Goal: Task Accomplishment & Management: Manage account settings

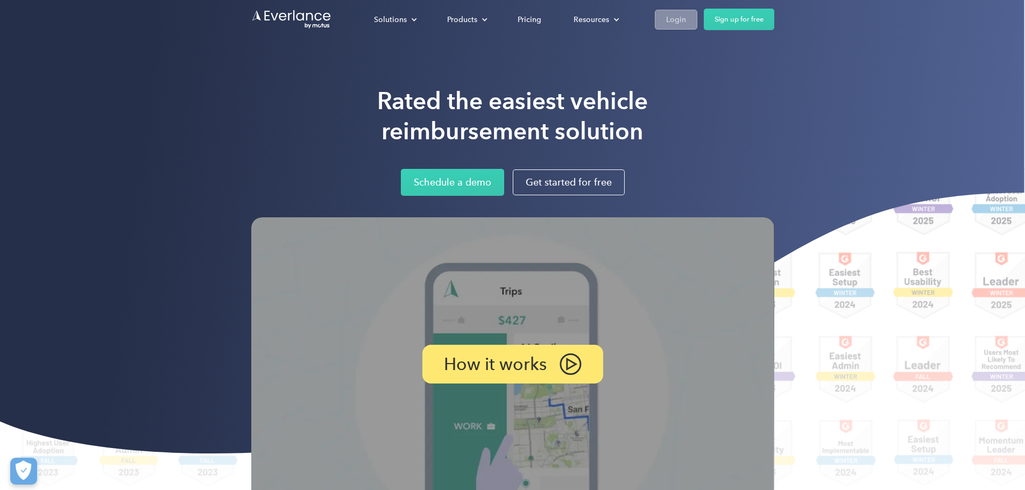
click at [686, 19] on div "Login" at bounding box center [676, 19] width 20 height 13
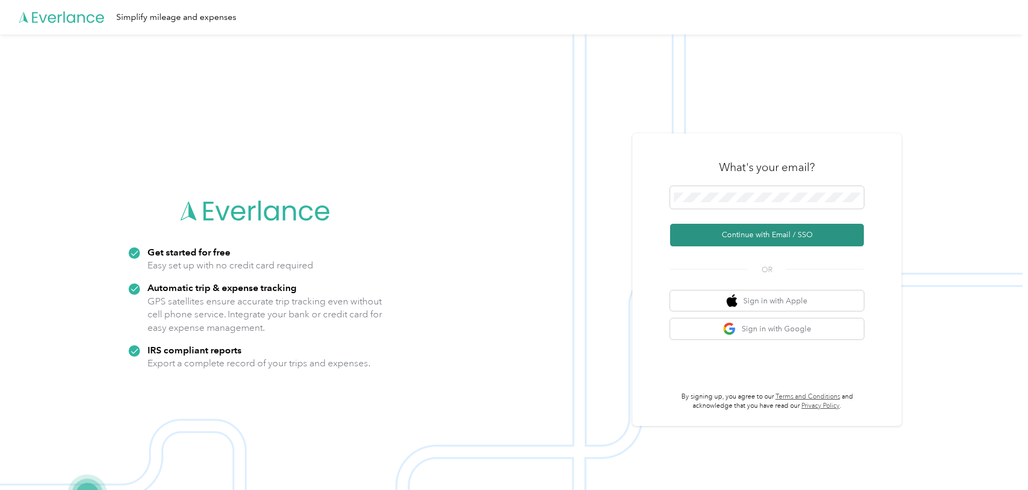
click at [741, 238] on button "Continue with Email / SSO" at bounding box center [767, 235] width 194 height 23
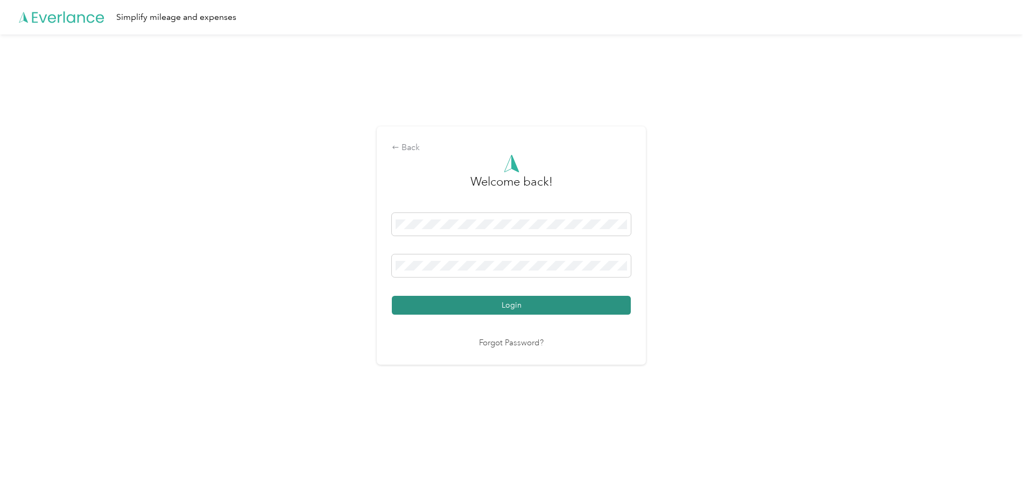
click at [448, 296] on button "Login" at bounding box center [511, 305] width 239 height 19
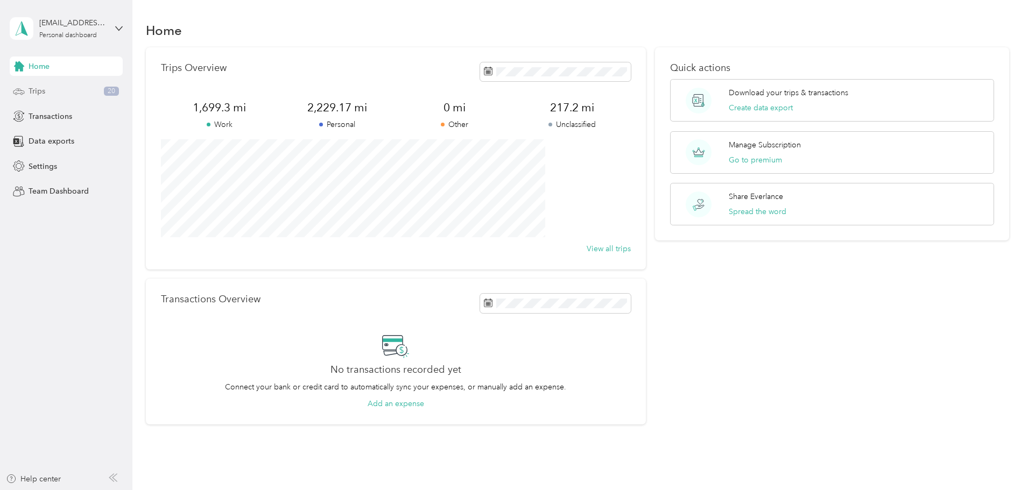
click at [44, 91] on span "Trips" at bounding box center [37, 91] width 17 height 11
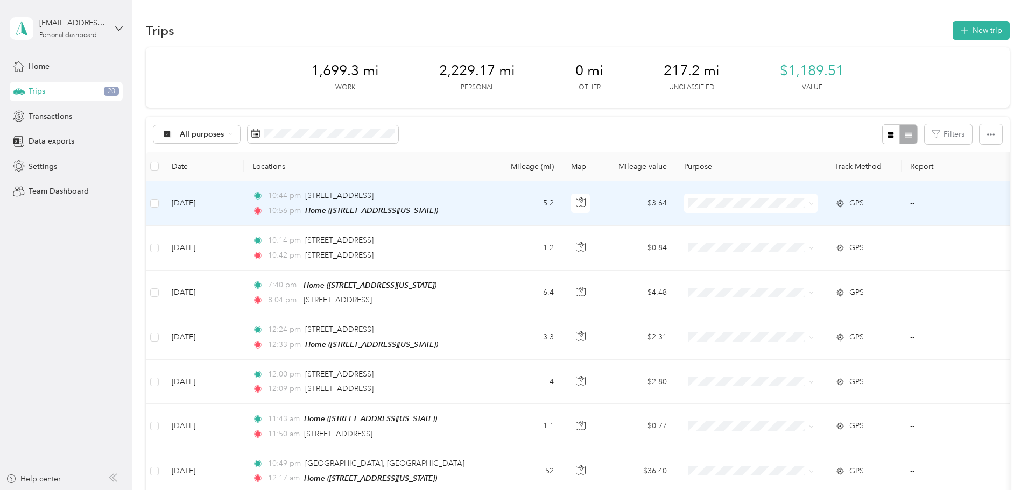
click at [799, 245] on li "Personal" at bounding box center [821, 238] width 133 height 19
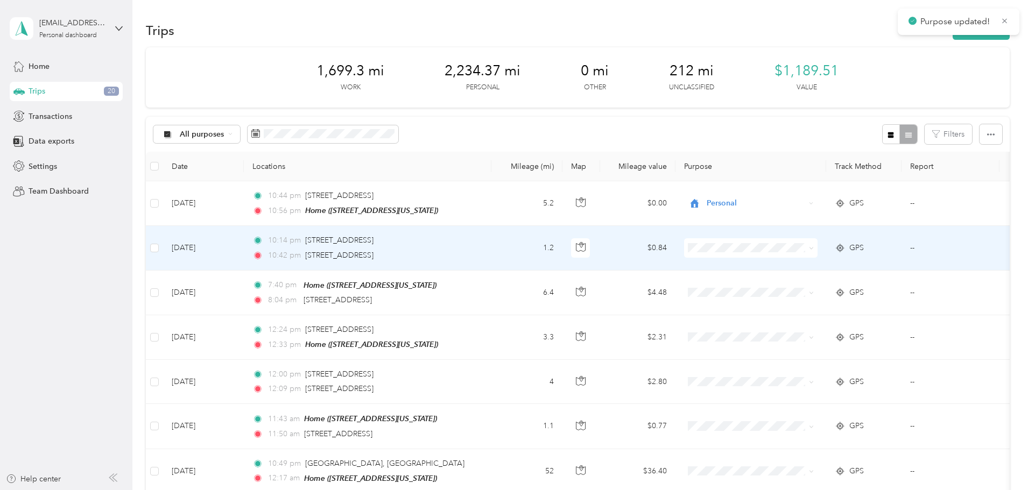
click at [791, 286] on span "Personal" at bounding box center [832, 284] width 100 height 11
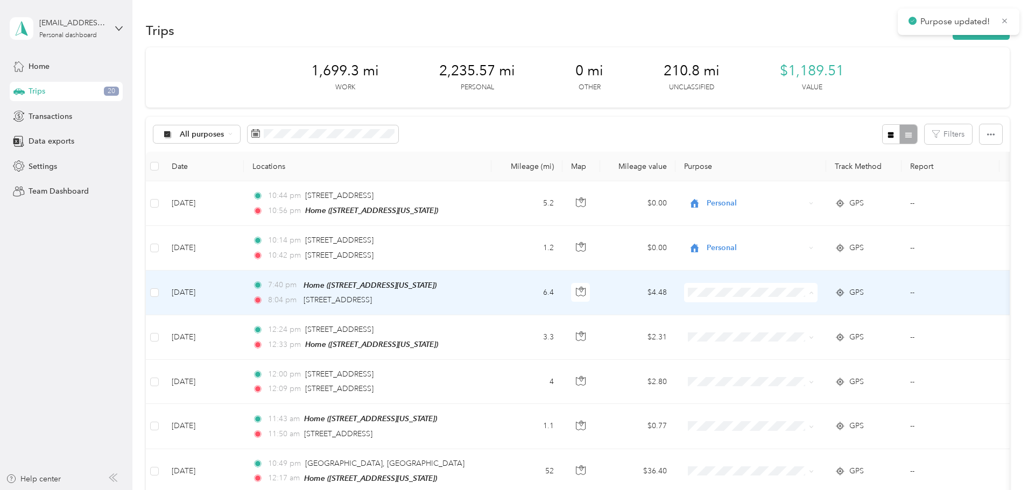
click at [799, 329] on span "Personal" at bounding box center [832, 330] width 100 height 11
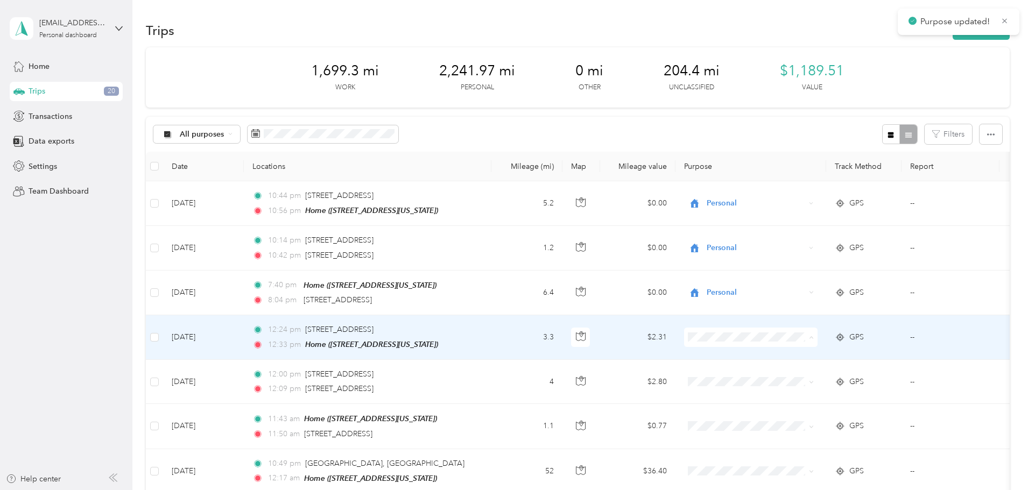
click at [793, 204] on li "Personal" at bounding box center [821, 202] width 133 height 19
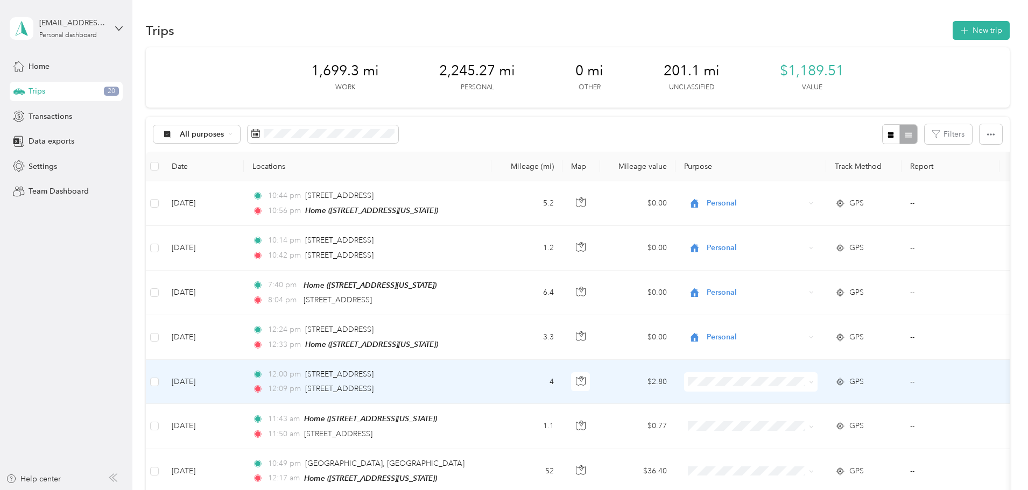
click at [793, 243] on span "Personal" at bounding box center [832, 247] width 100 height 11
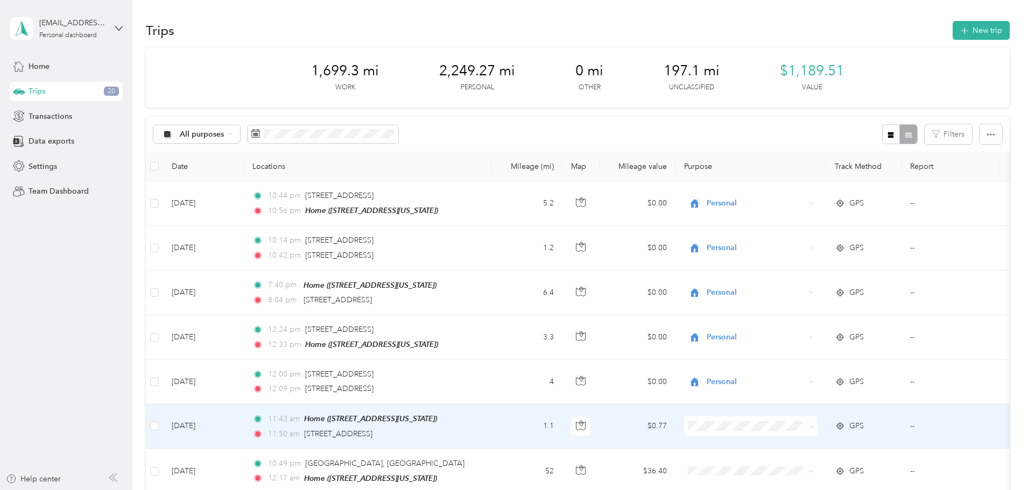
click at [796, 287] on span "Personal" at bounding box center [832, 291] width 100 height 11
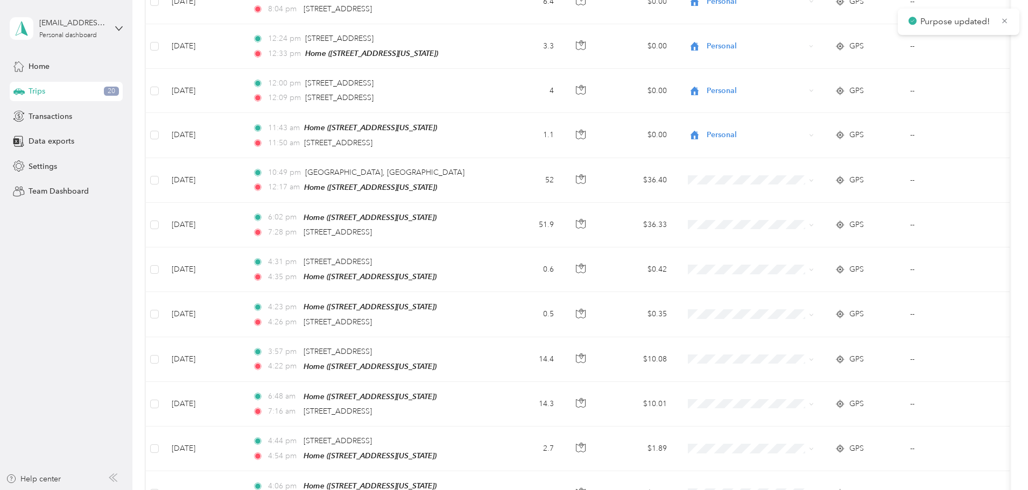
scroll to position [295, 0]
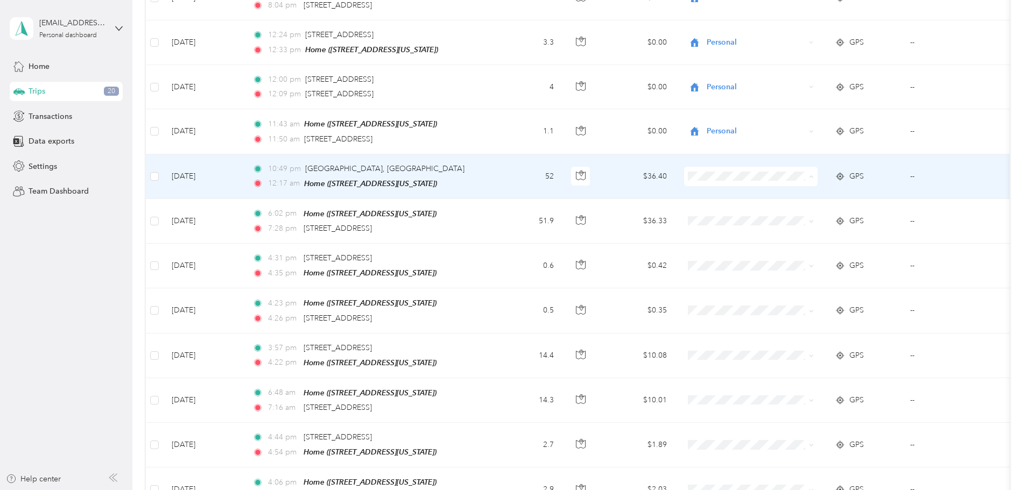
click at [799, 213] on li "Personal" at bounding box center [821, 212] width 133 height 19
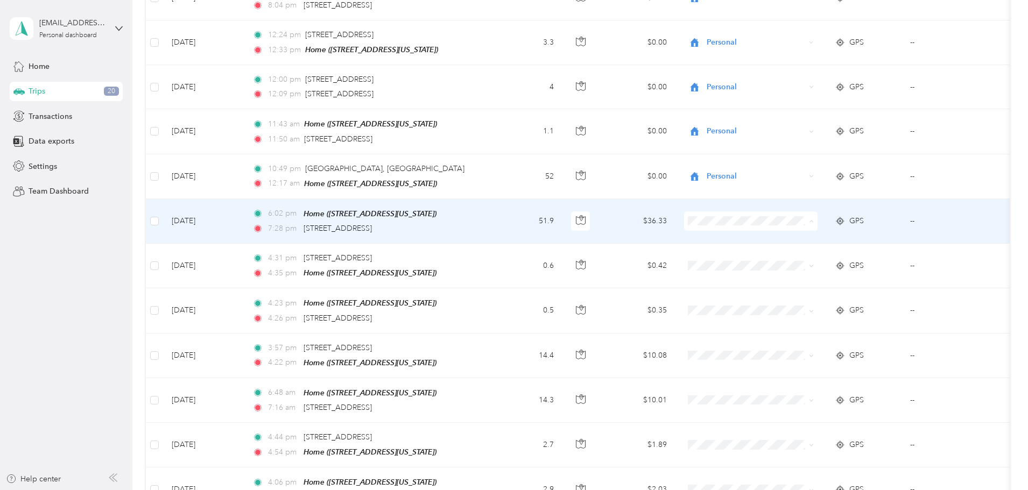
click at [801, 257] on span "Personal" at bounding box center [832, 256] width 100 height 11
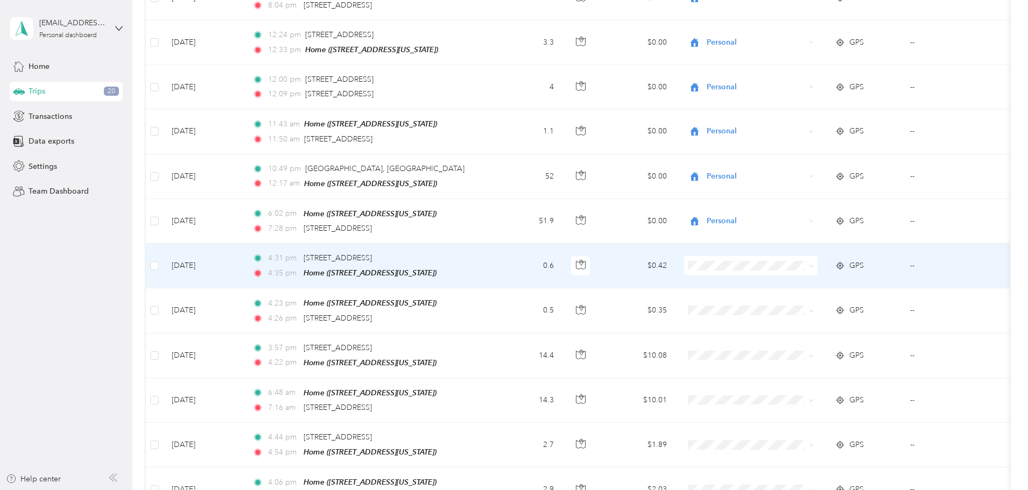
click at [799, 300] on span "Personal" at bounding box center [832, 301] width 100 height 11
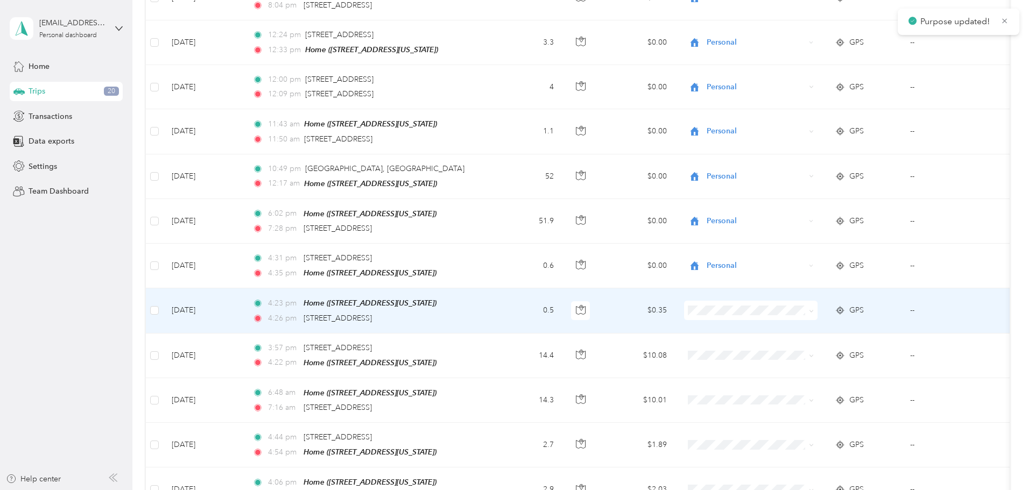
click at [796, 344] on span "Personal" at bounding box center [832, 342] width 100 height 11
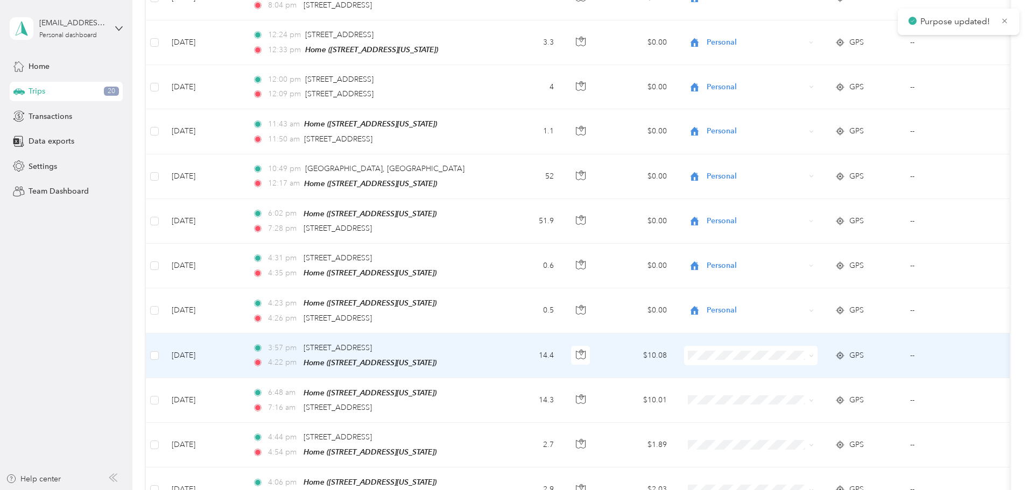
click at [779, 346] on span at bounding box center [750, 355] width 133 height 19
click at [793, 199] on li "Work" at bounding box center [821, 193] width 133 height 19
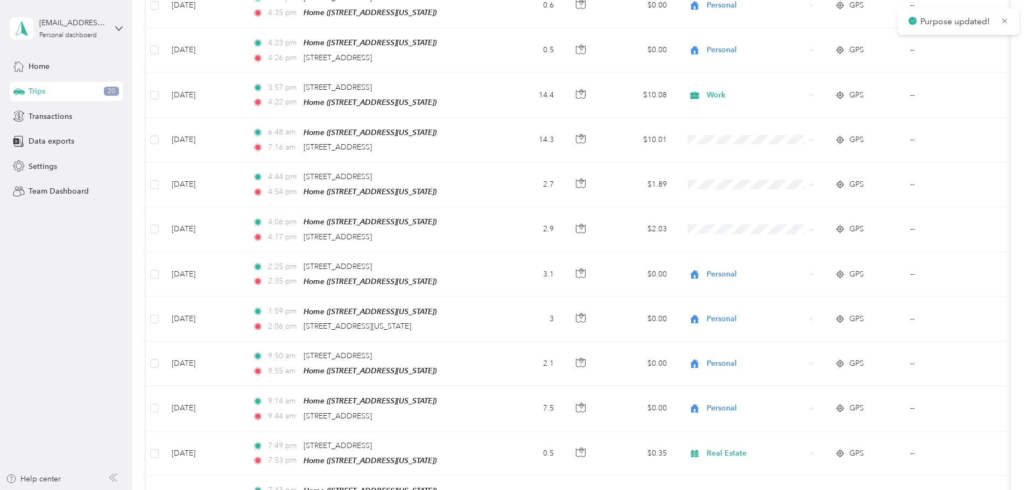
scroll to position [558, 0]
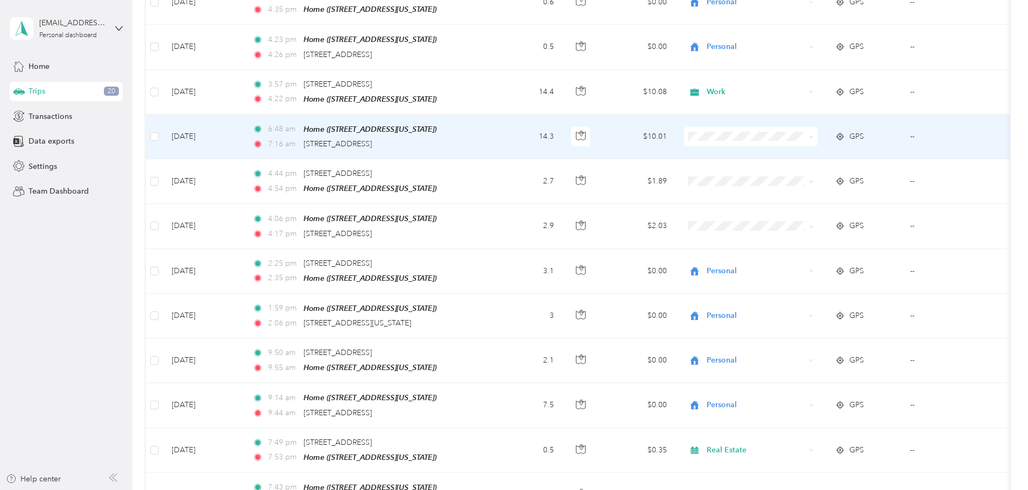
click at [796, 153] on li "Work" at bounding box center [821, 148] width 133 height 19
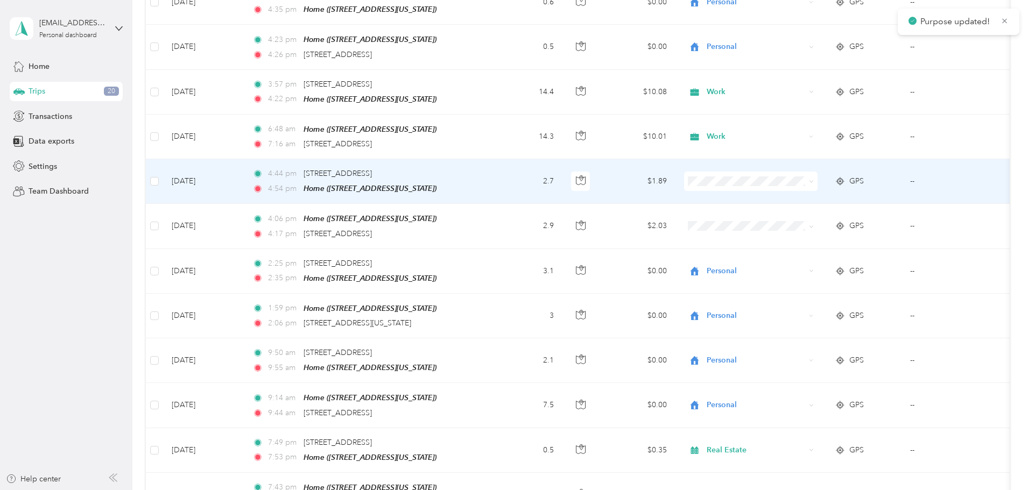
drag, startPoint x: 795, startPoint y: 216, endPoint x: 802, endPoint y: 218, distance: 7.5
click at [795, 216] on li "Personal" at bounding box center [821, 214] width 133 height 19
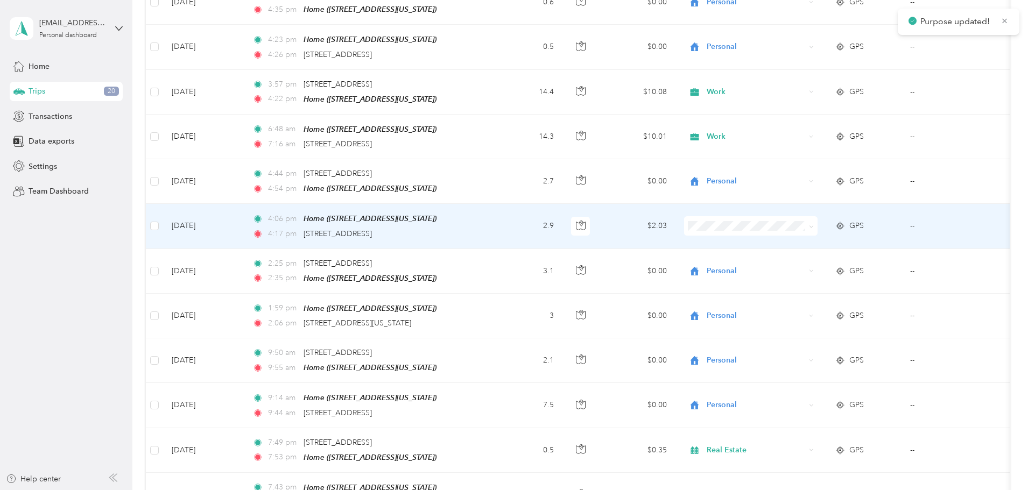
click at [799, 260] on li "Personal" at bounding box center [821, 258] width 133 height 19
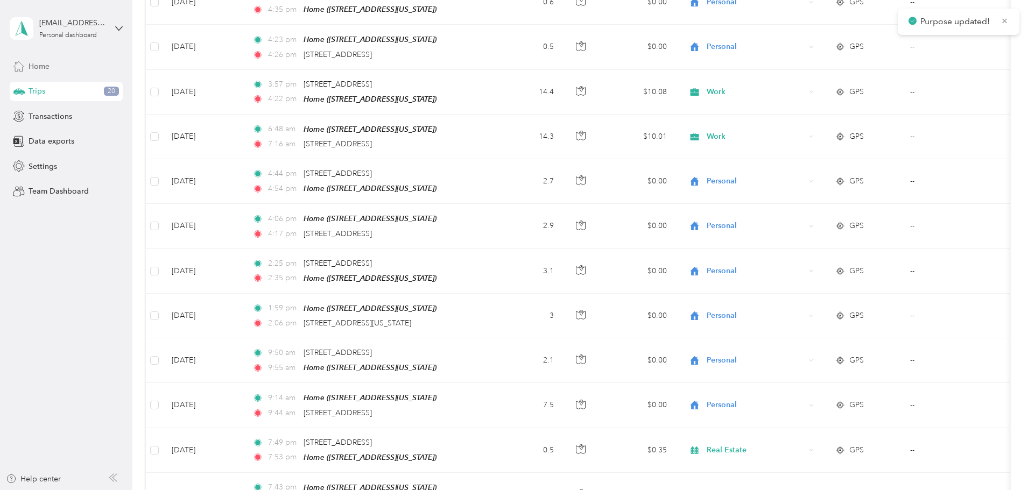
click at [39, 69] on span "Home" at bounding box center [39, 66] width 21 height 11
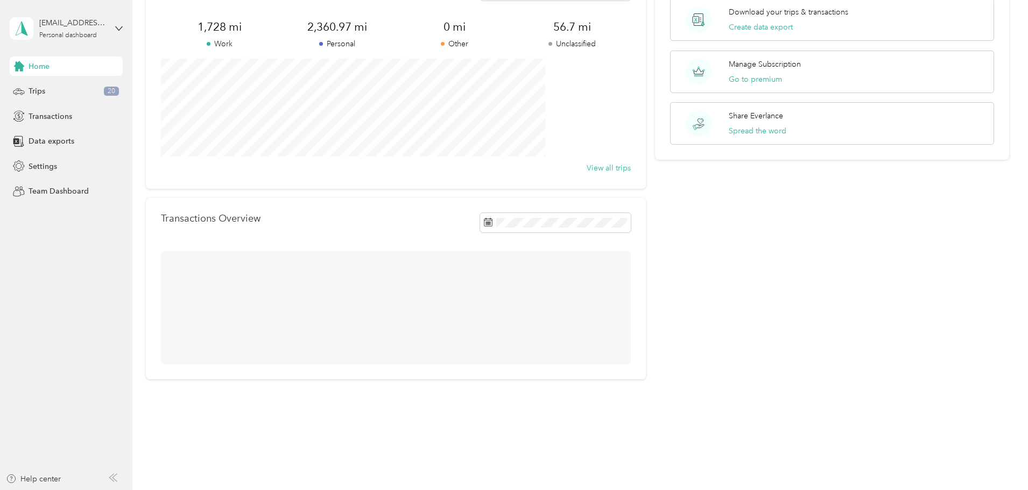
scroll to position [46, 0]
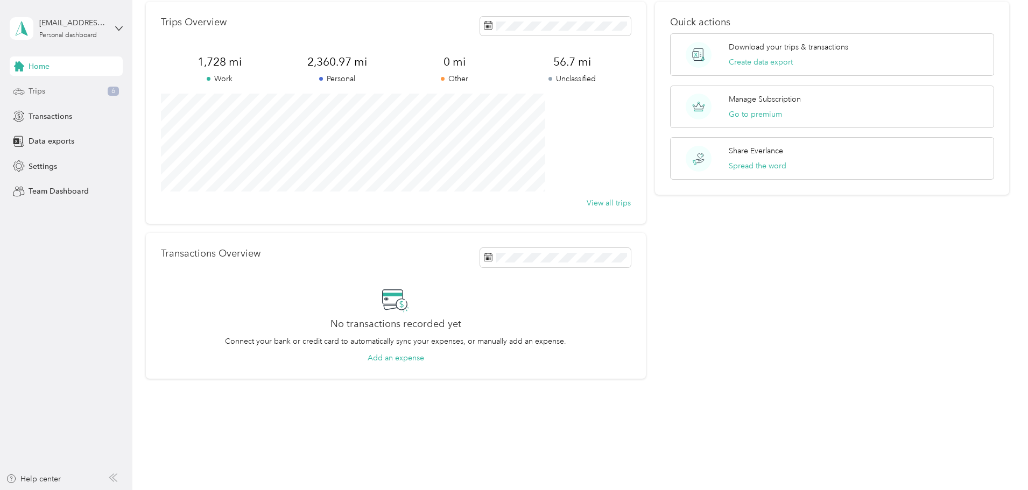
click at [40, 91] on span "Trips" at bounding box center [37, 91] width 17 height 11
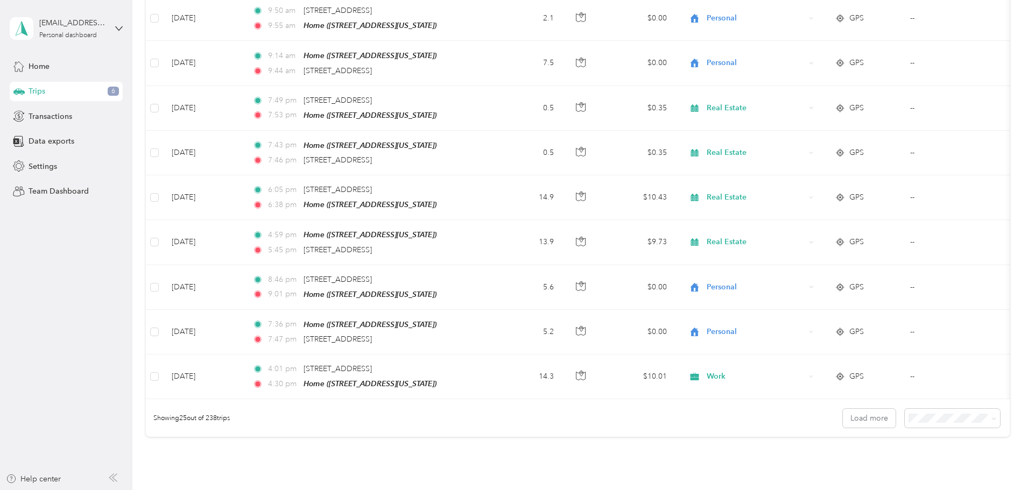
scroll to position [908, 0]
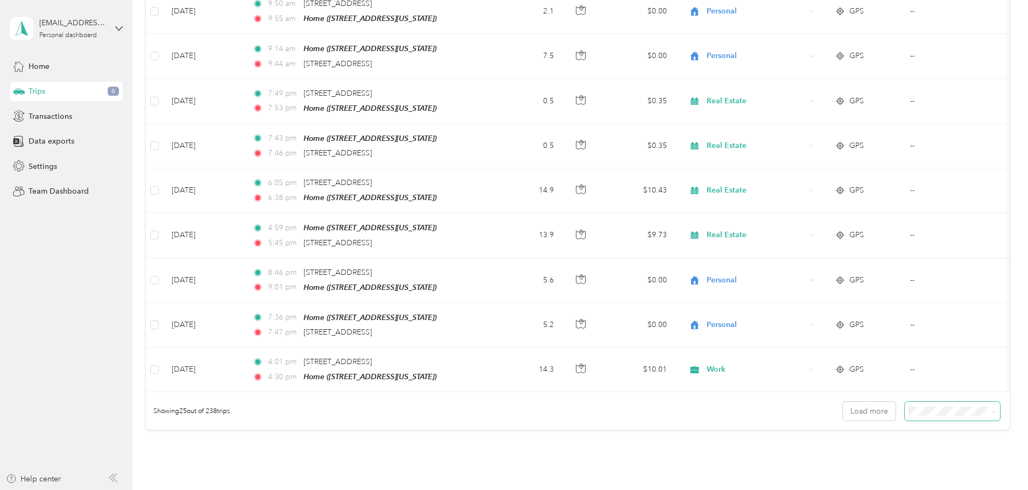
click at [992, 411] on icon at bounding box center [993, 412] width 3 height 2
drag, startPoint x: 875, startPoint y: 466, endPoint x: 908, endPoint y: 451, distance: 35.6
click at [875, 465] on li "100 per load" at bounding box center [877, 464] width 95 height 19
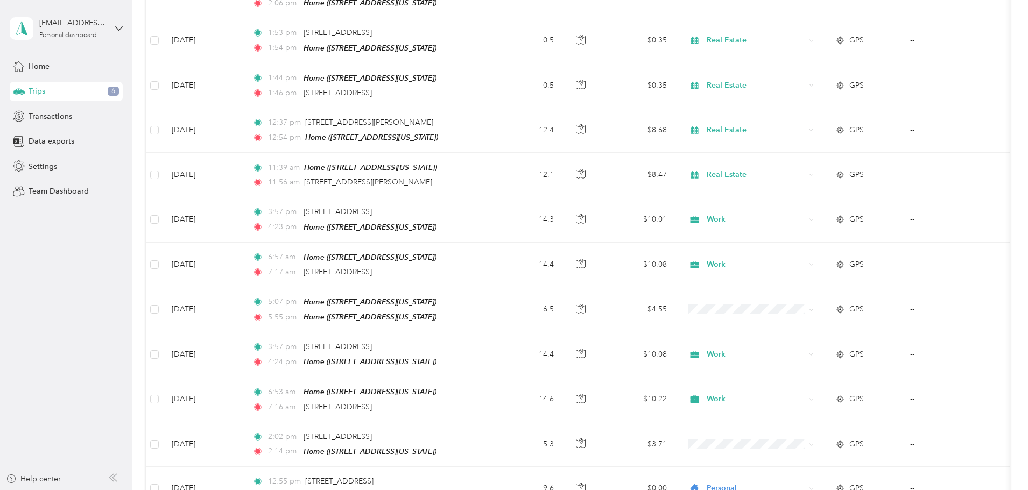
scroll to position [1473, 0]
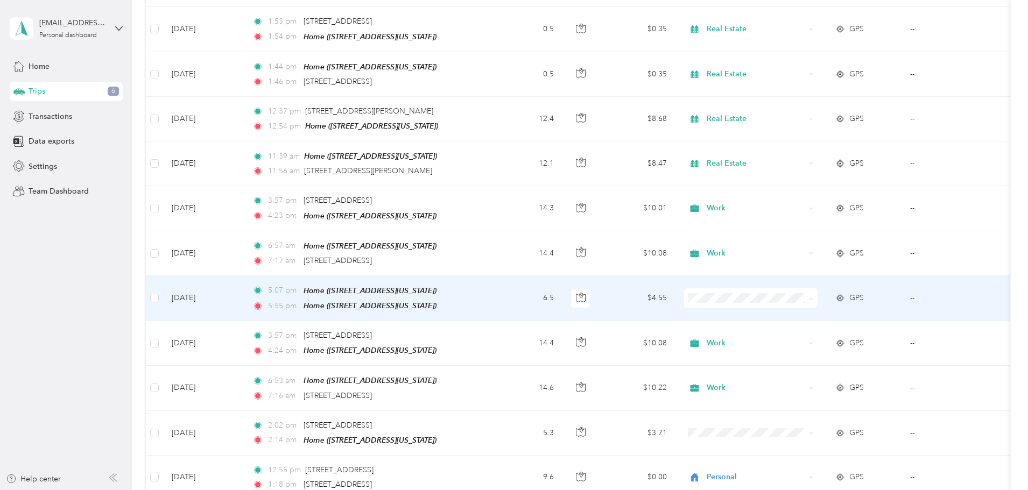
click at [799, 316] on span "Personal" at bounding box center [832, 318] width 100 height 11
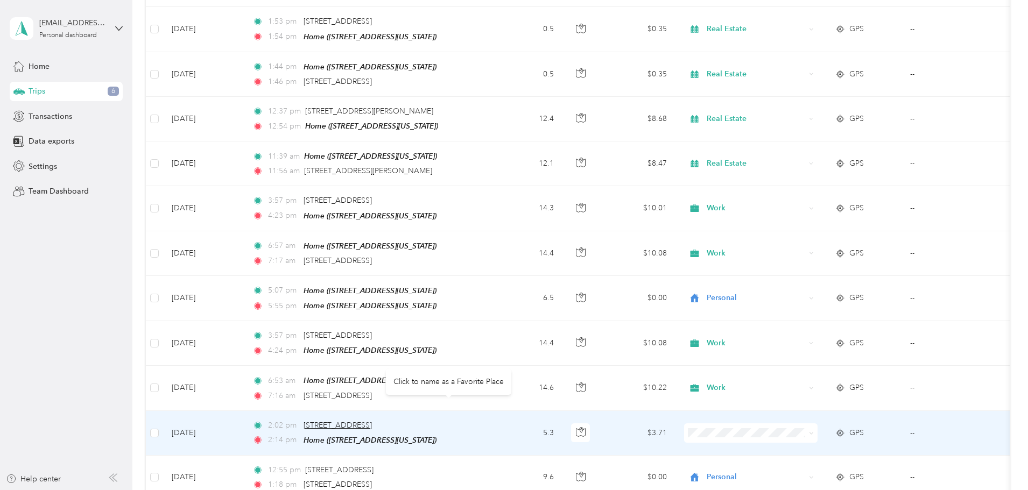
click at [372, 421] on span "[STREET_ADDRESS]" at bounding box center [337, 425] width 68 height 9
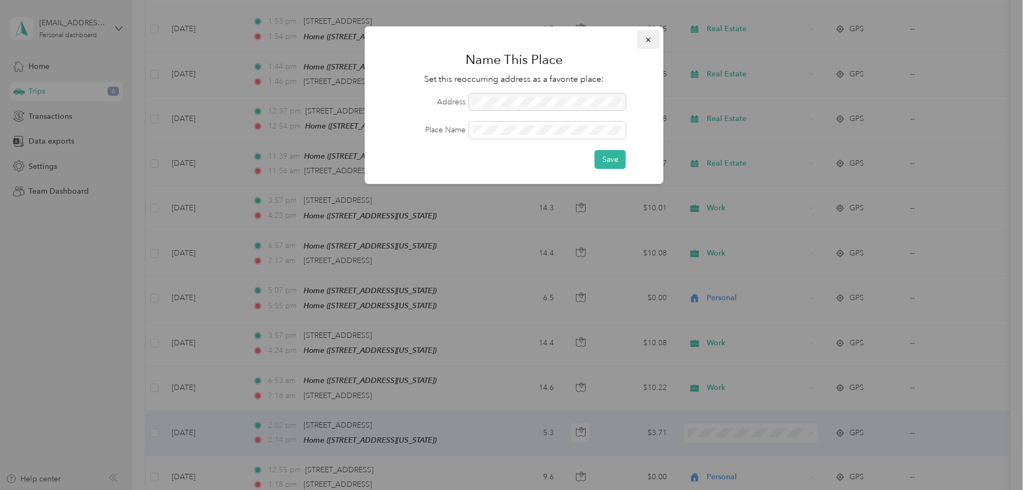
click at [649, 39] on icon "button" at bounding box center [648, 40] width 4 height 4
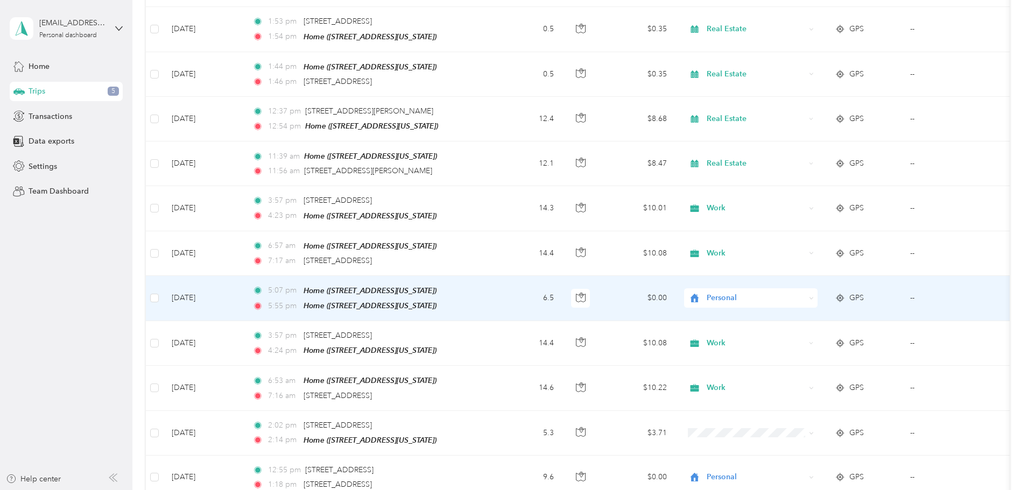
click at [790, 292] on span "Personal" at bounding box center [755, 298] width 98 height 12
click at [804, 335] on span "Real Estate" at bounding box center [832, 336] width 100 height 11
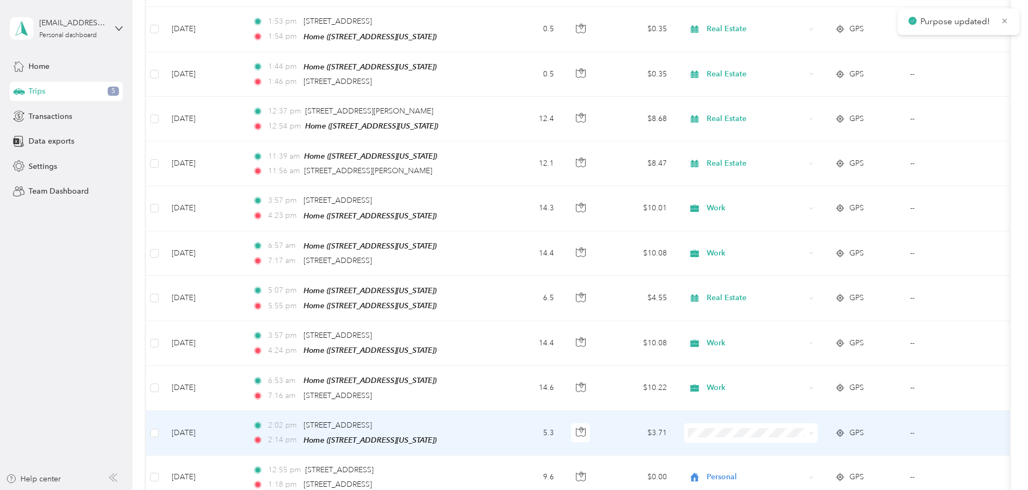
click at [780, 423] on span at bounding box center [750, 432] width 133 height 19
click at [801, 299] on li "Real Estate" at bounding box center [821, 297] width 133 height 19
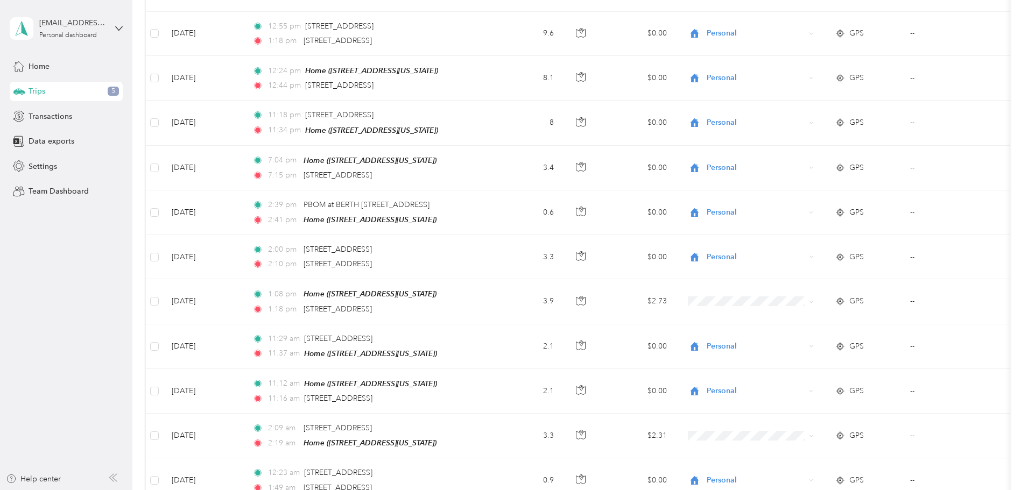
scroll to position [1922, 0]
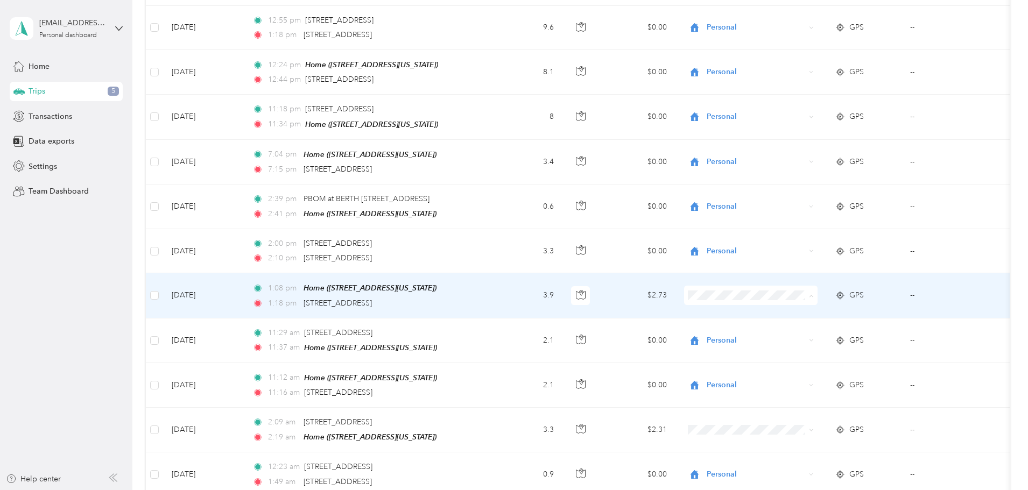
click at [798, 312] on span "Personal" at bounding box center [832, 311] width 100 height 11
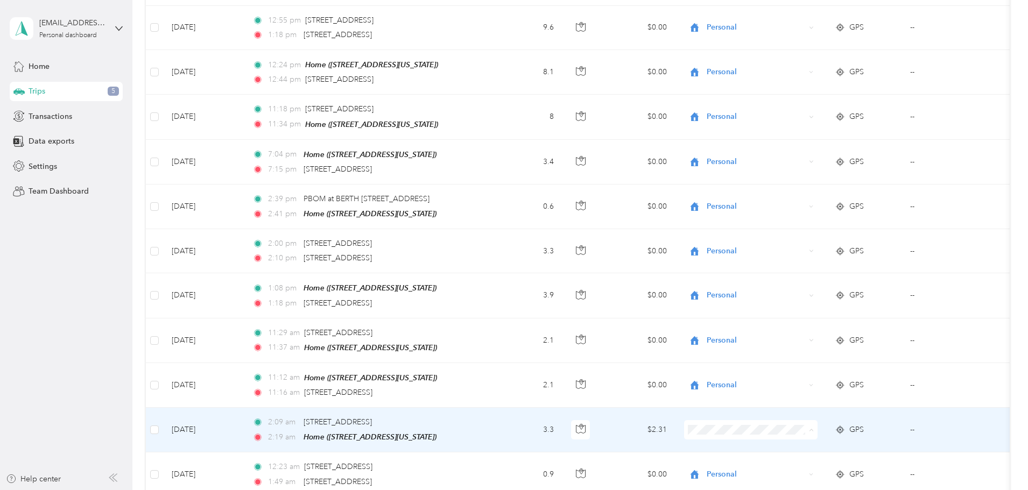
click at [797, 274] on li "Personal" at bounding box center [821, 272] width 133 height 19
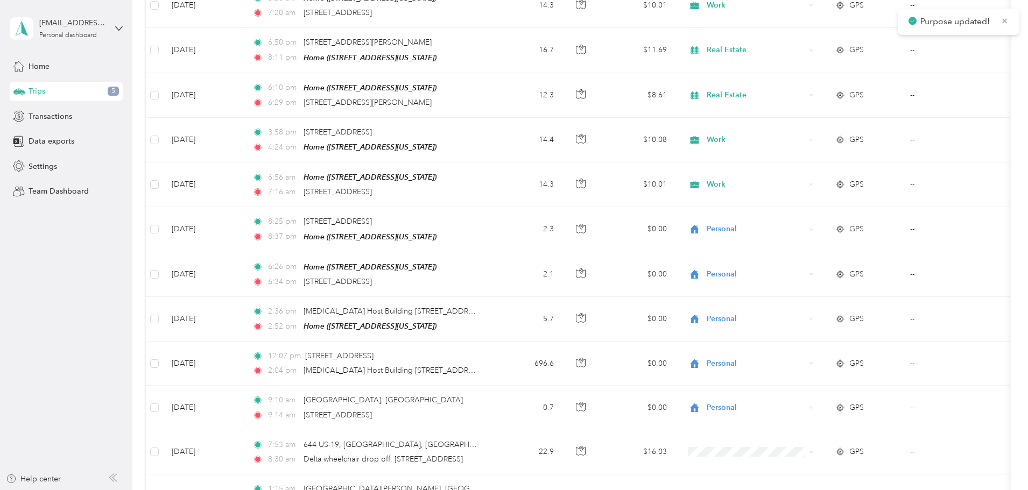
scroll to position [2531, 0]
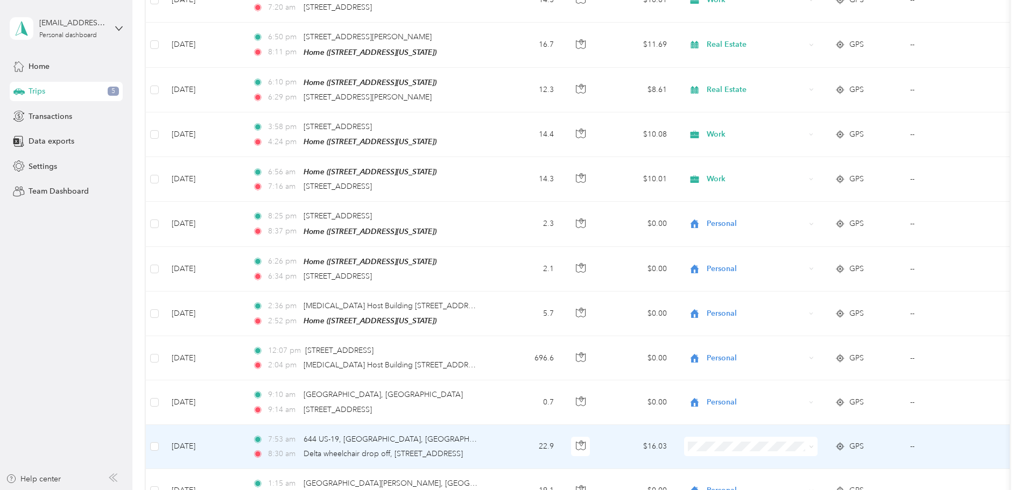
click at [794, 281] on span "Personal" at bounding box center [832, 282] width 100 height 11
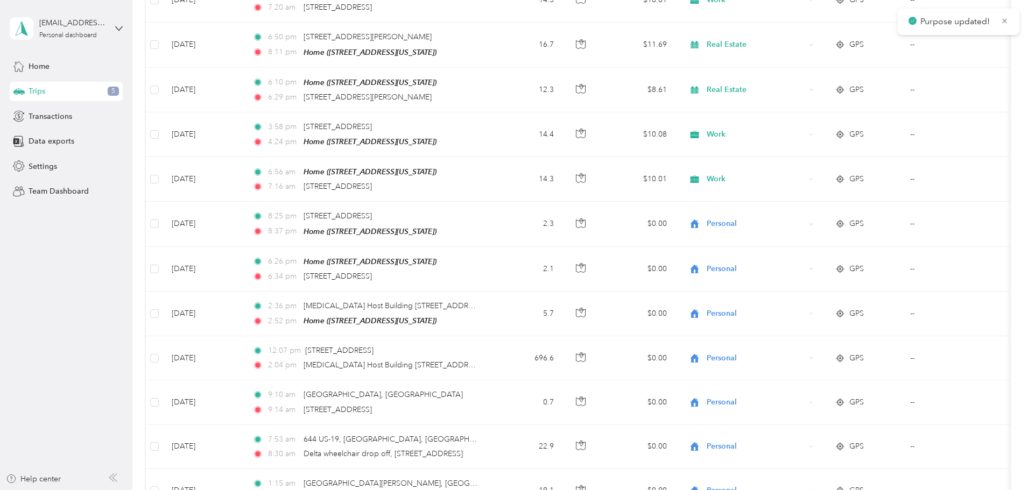
scroll to position [2800, 0]
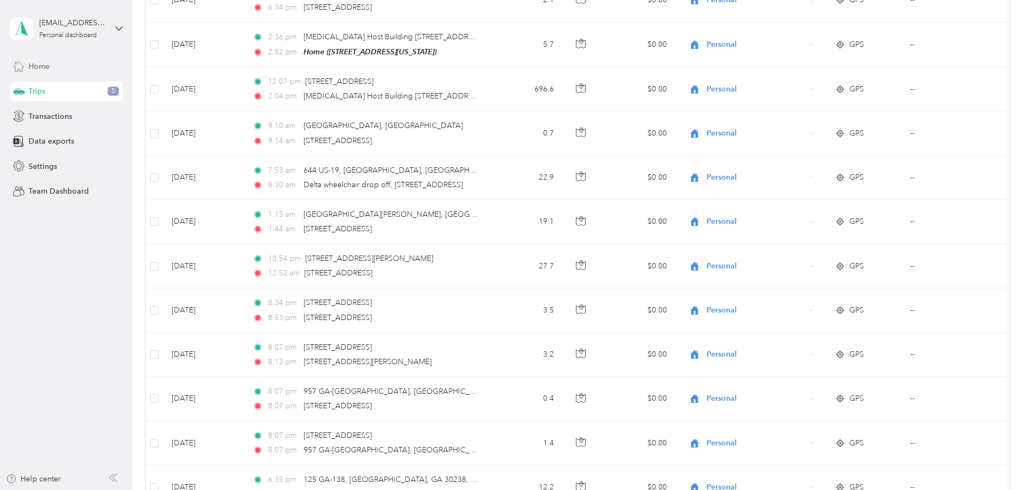
click at [36, 66] on span "Home" at bounding box center [39, 66] width 21 height 11
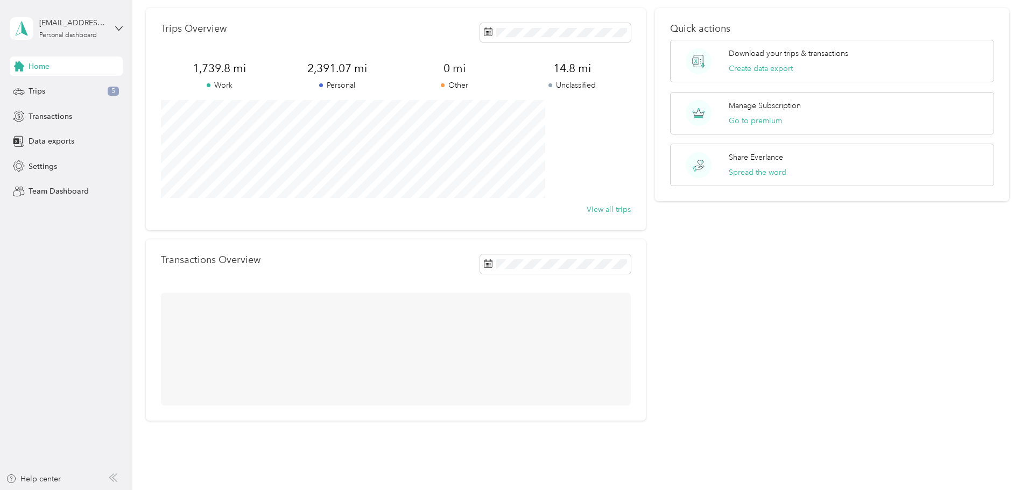
scroll to position [46, 0]
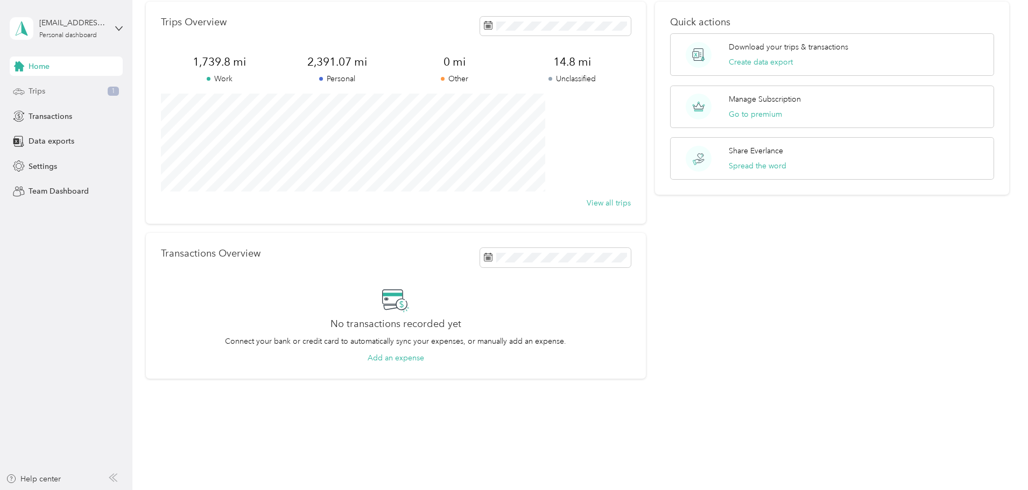
click at [37, 92] on span "Trips" at bounding box center [37, 91] width 17 height 11
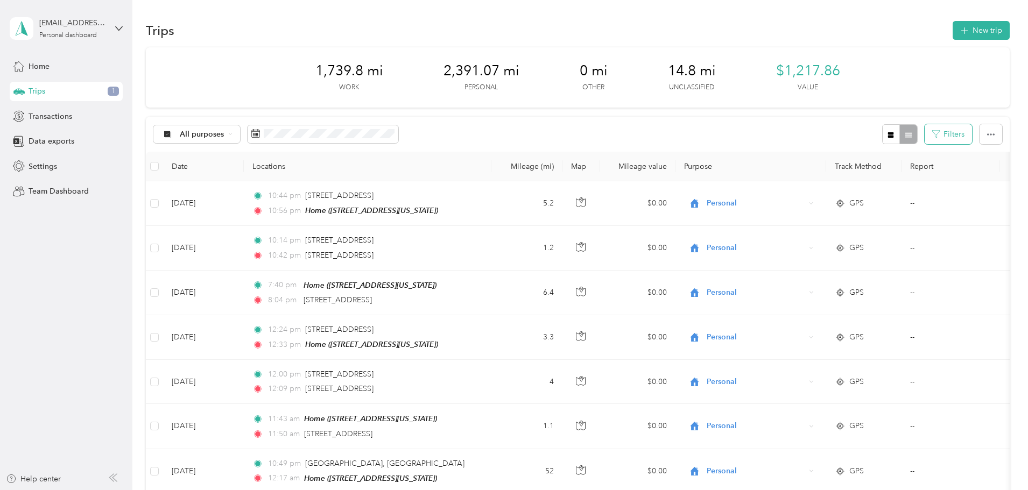
click at [924, 135] on button "Filters" at bounding box center [947, 134] width 47 height 20
click at [728, 122] on div "All purposes Filters" at bounding box center [578, 134] width 864 height 35
click at [224, 133] on span "All purposes" at bounding box center [202, 135] width 45 height 8
click at [271, 171] on span "Unclassified" at bounding box center [278, 172] width 52 height 11
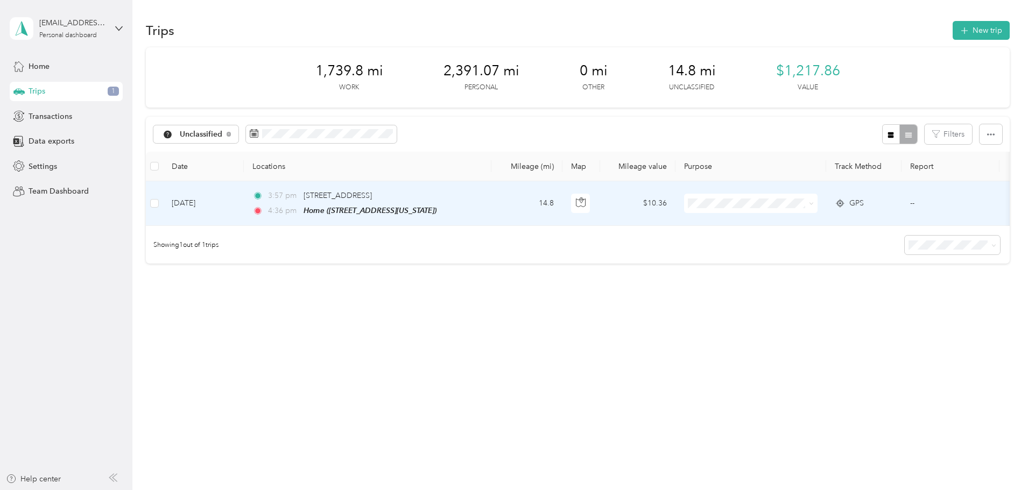
click at [793, 227] on li "Work" at bounding box center [822, 222] width 133 height 19
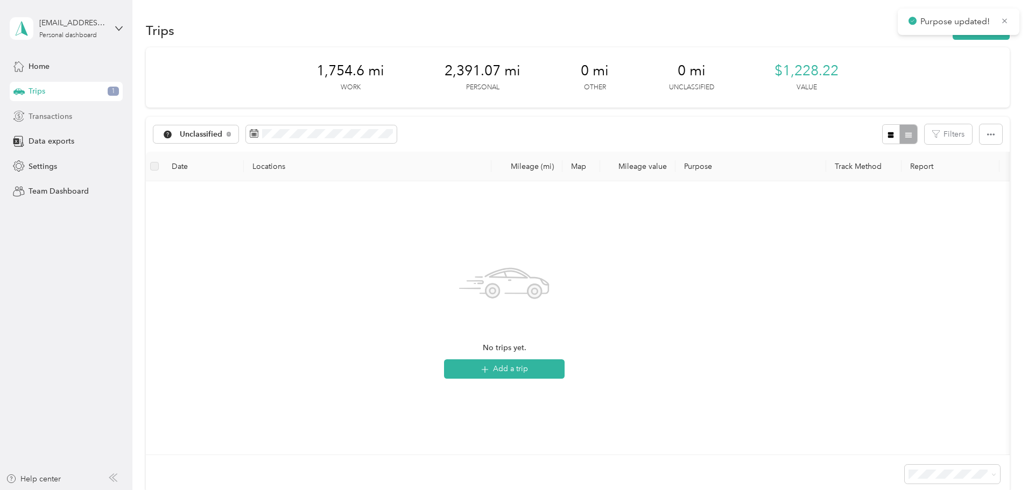
click at [44, 117] on span "Transactions" at bounding box center [51, 116] width 44 height 11
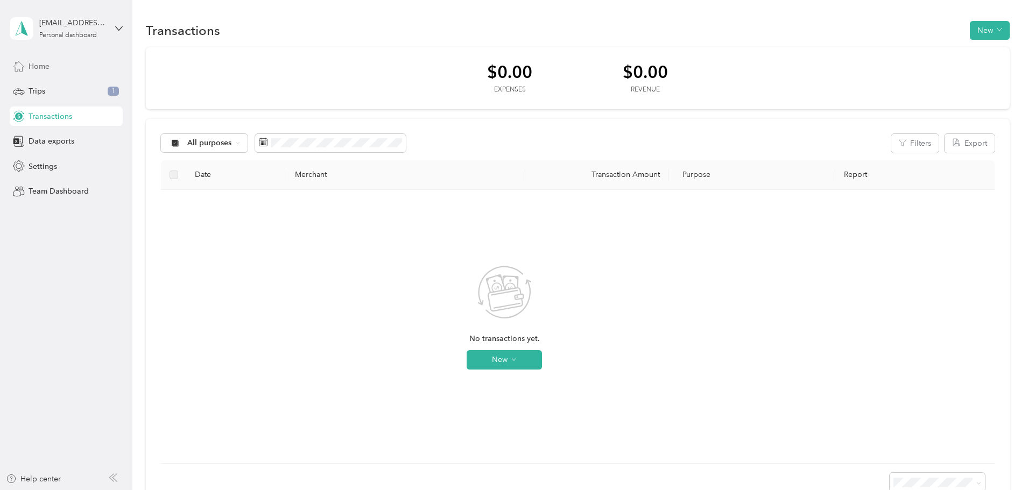
click at [40, 65] on span "Home" at bounding box center [39, 66] width 21 height 11
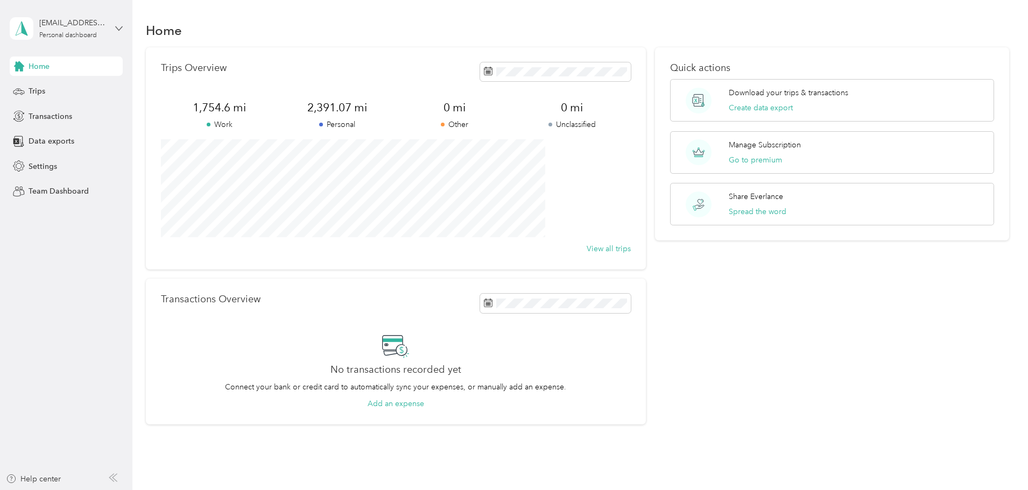
click at [118, 30] on icon at bounding box center [119, 29] width 8 height 8
click at [49, 87] on div "Log out" at bounding box center [39, 88] width 41 height 11
